Goal: Transaction & Acquisition: Purchase product/service

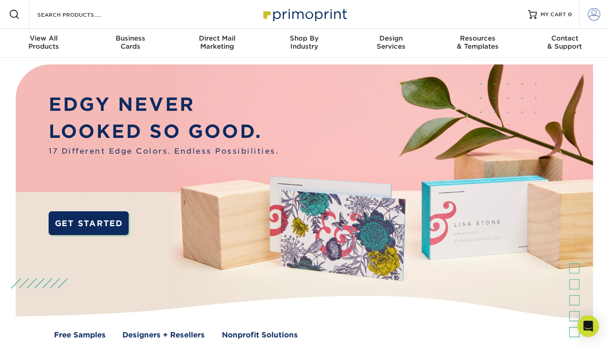
click at [590, 15] on span at bounding box center [594, 14] width 13 height 13
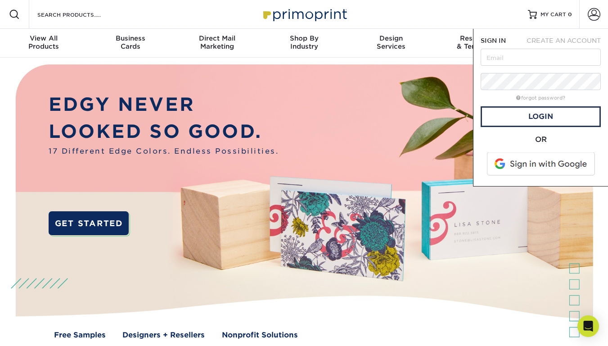
click at [495, 286] on img at bounding box center [304, 208] width 602 height 301
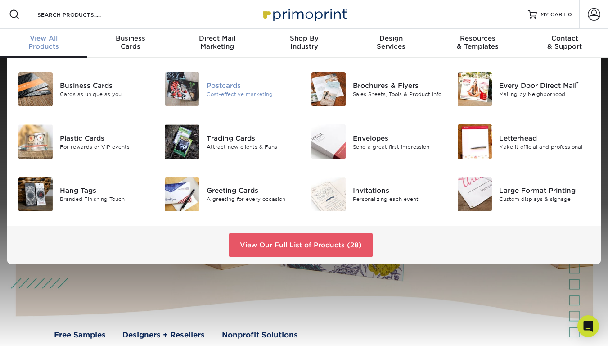
click at [237, 87] on div "Postcards" at bounding box center [252, 85] width 91 height 10
click at [217, 90] on div "Cost-effective marketing" at bounding box center [252, 94] width 91 height 8
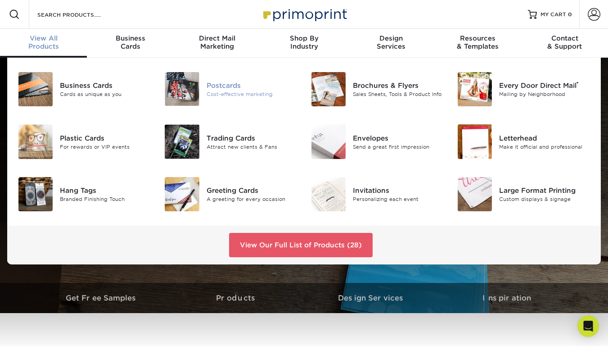
click at [212, 88] on div "Postcards" at bounding box center [252, 85] width 91 height 10
click at [219, 84] on div "Postcards" at bounding box center [252, 85] width 91 height 10
click at [220, 84] on div "Postcards" at bounding box center [252, 85] width 91 height 10
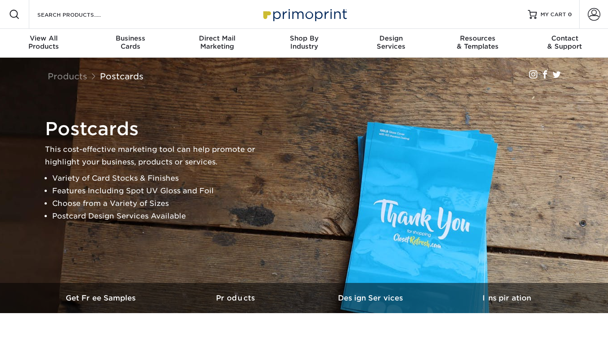
click at [220, 84] on div "Products Postcards" at bounding box center [260, 76] width 439 height 16
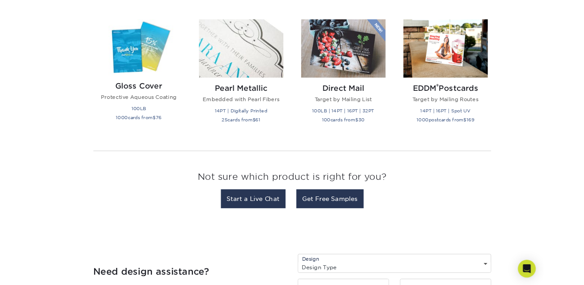
scroll to position [1160, 0]
